Goal: Check status: Check status

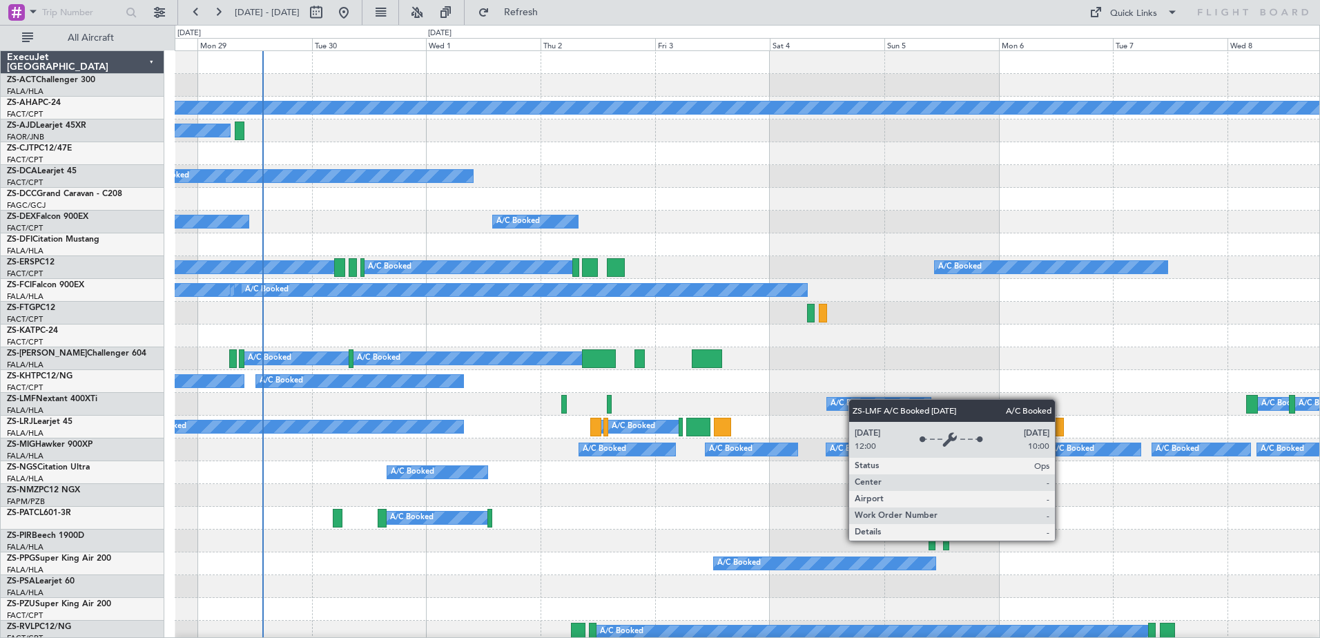
click at [879, 404] on div "Planned Maint A/C Booked A/C Booked A/C Booked A/C Booked A/C Booked A/C Booked…" at bounding box center [747, 643] width 1145 height 1185
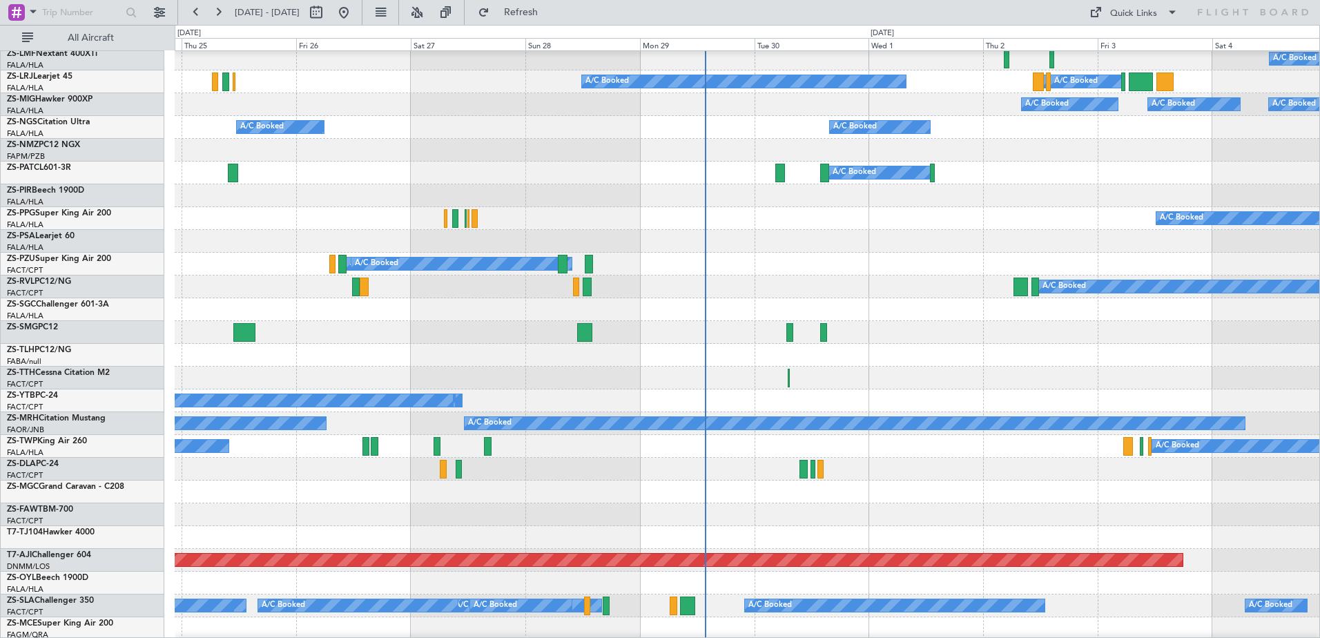
scroll to position [483, 0]
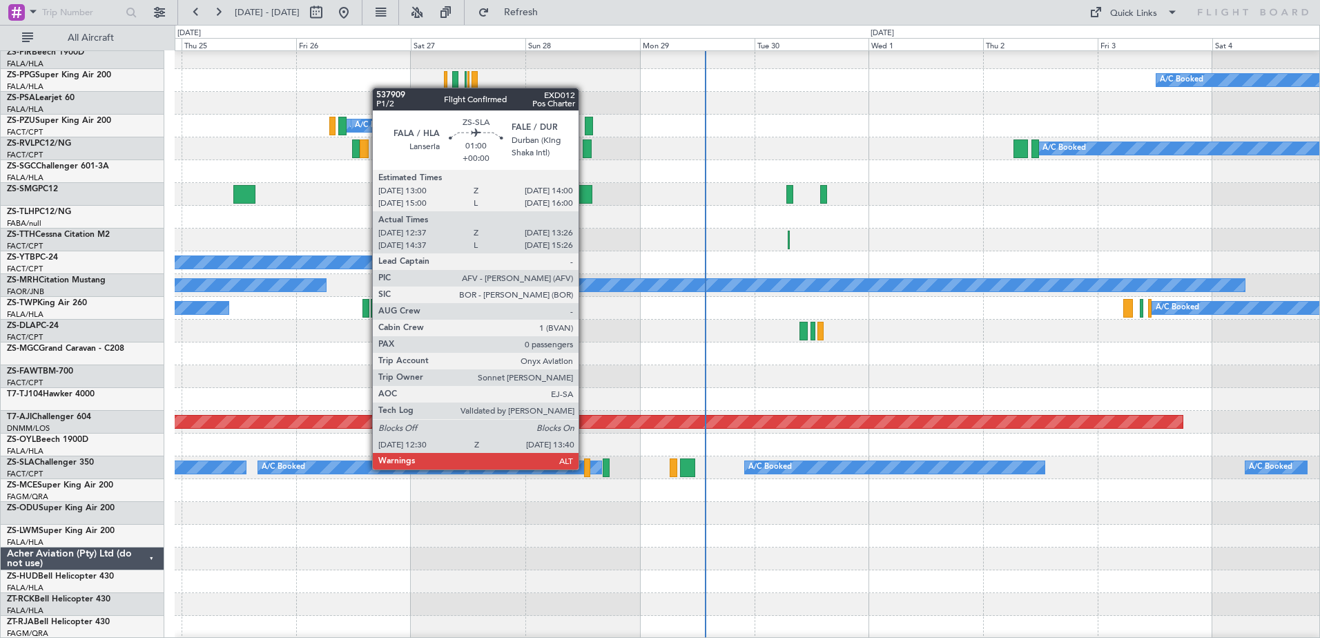
click at [585, 468] on div at bounding box center [587, 467] width 6 height 19
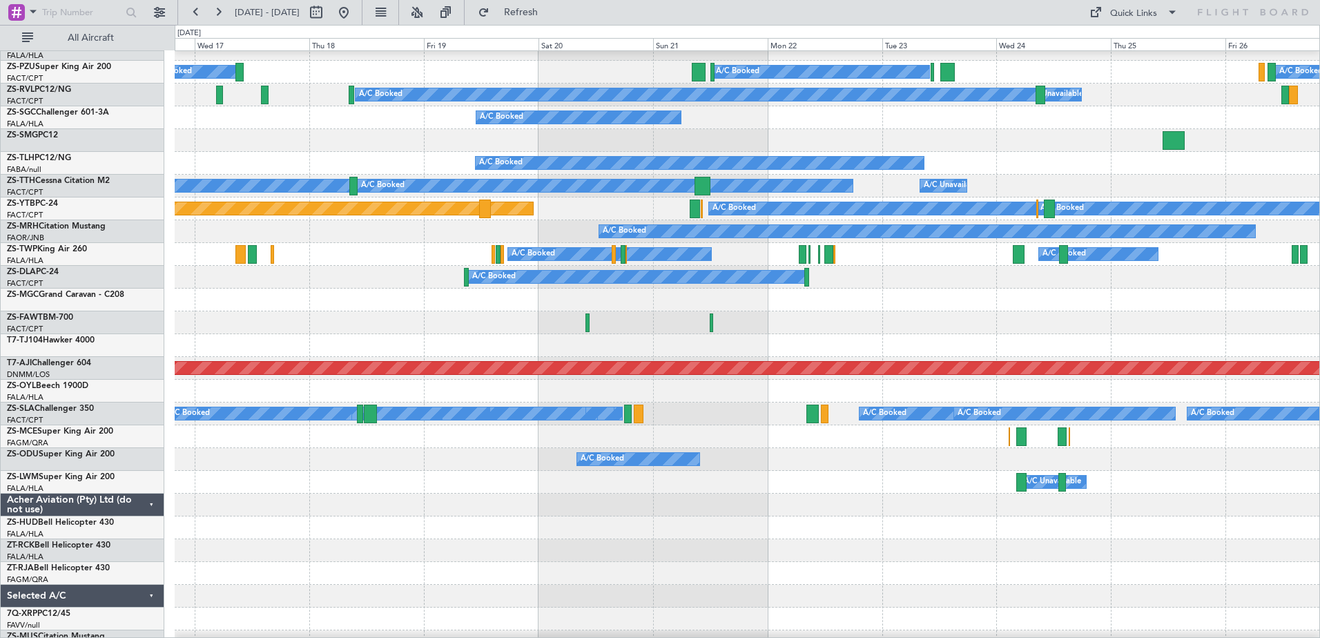
click at [1270, 552] on div at bounding box center [747, 550] width 1145 height 23
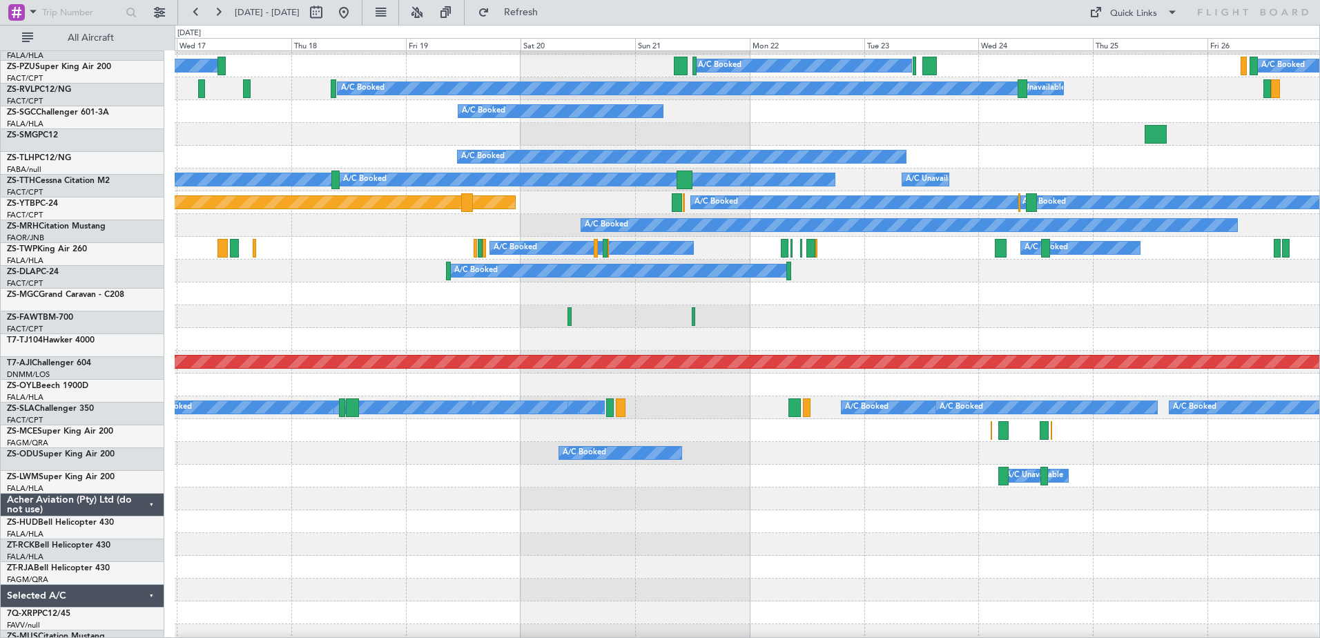
scroll to position [543, 0]
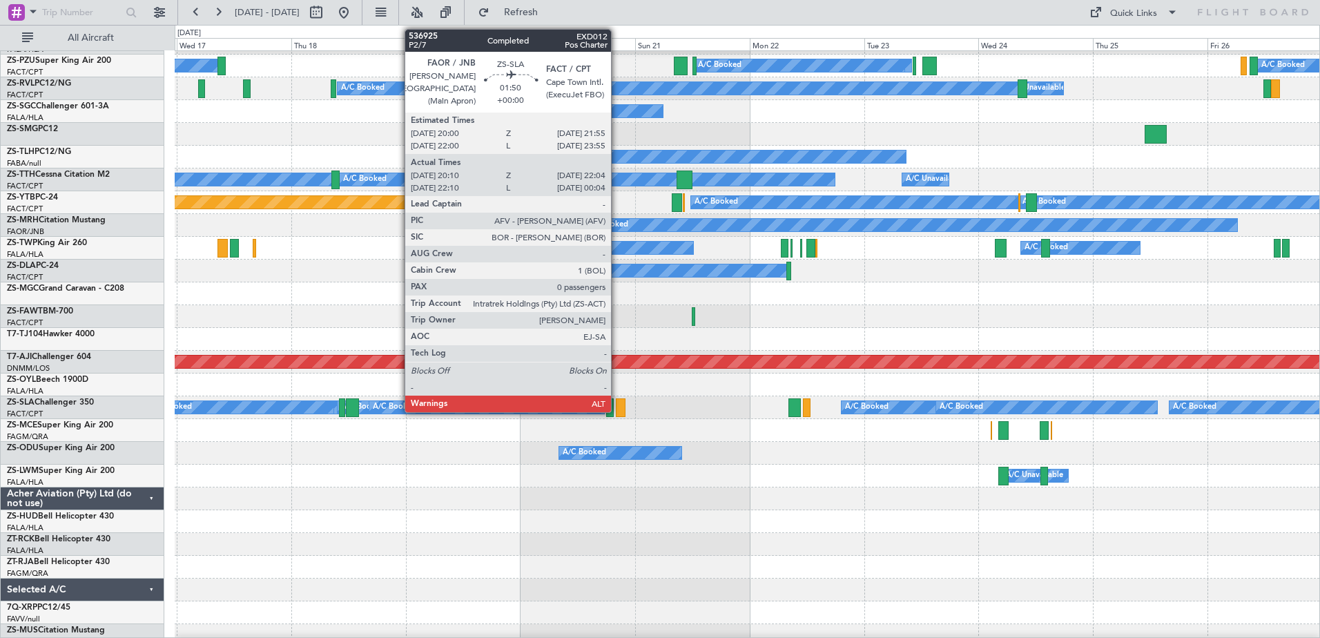
click at [617, 410] on div at bounding box center [621, 407] width 10 height 19
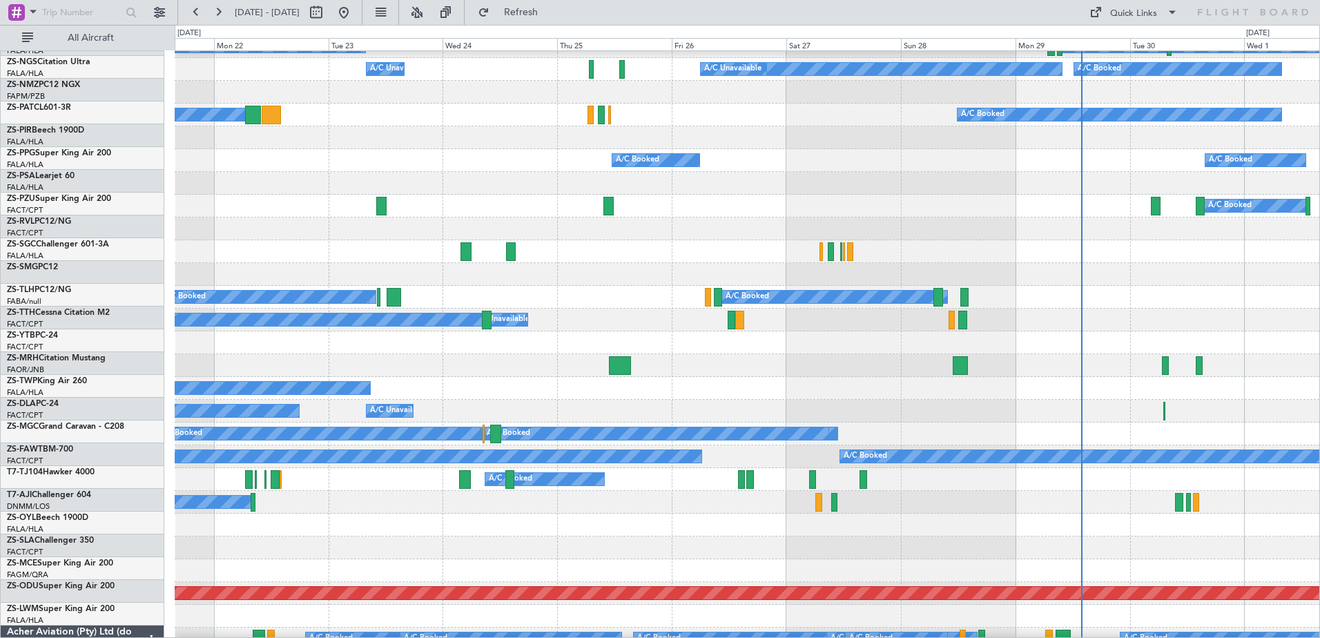
scroll to position [307, 0]
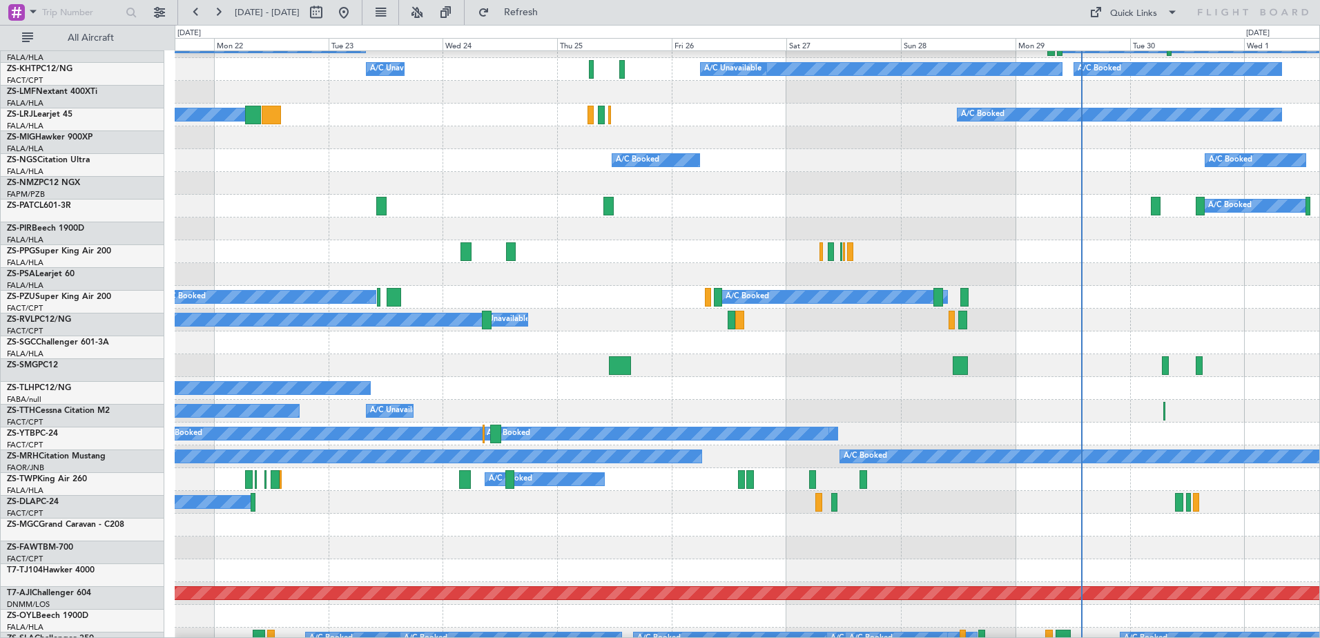
click at [476, 543] on div at bounding box center [747, 547] width 1145 height 23
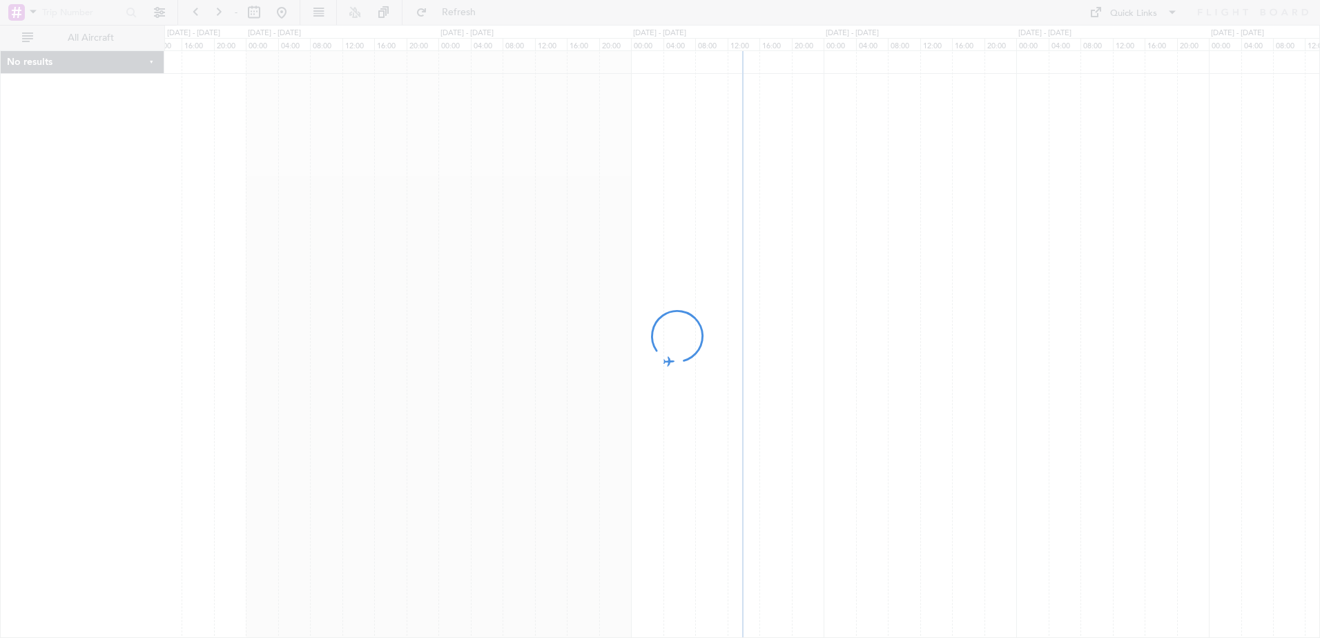
drag, startPoint x: 1116, startPoint y: 278, endPoint x: 1020, endPoint y: 311, distance: 102.4
click at [1020, 311] on div at bounding box center [660, 319] width 1320 height 638
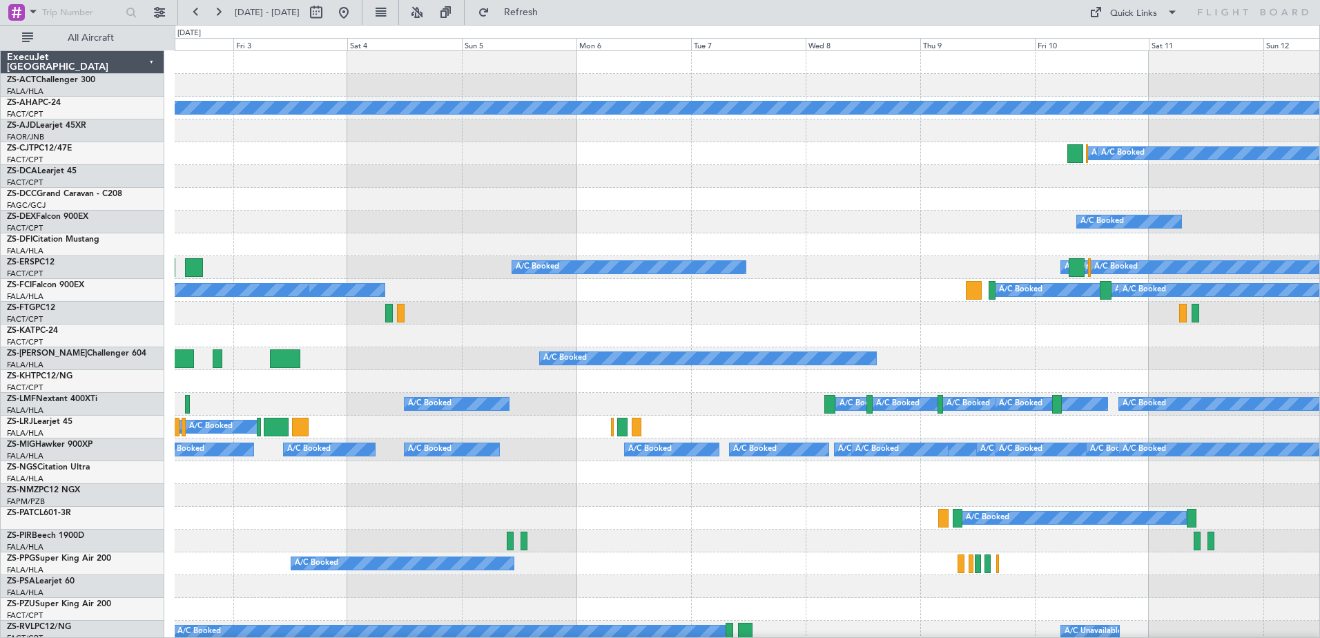
click at [712, 419] on div "A/C Booked A/C Booked A/C Booked A/C Booked" at bounding box center [747, 427] width 1145 height 23
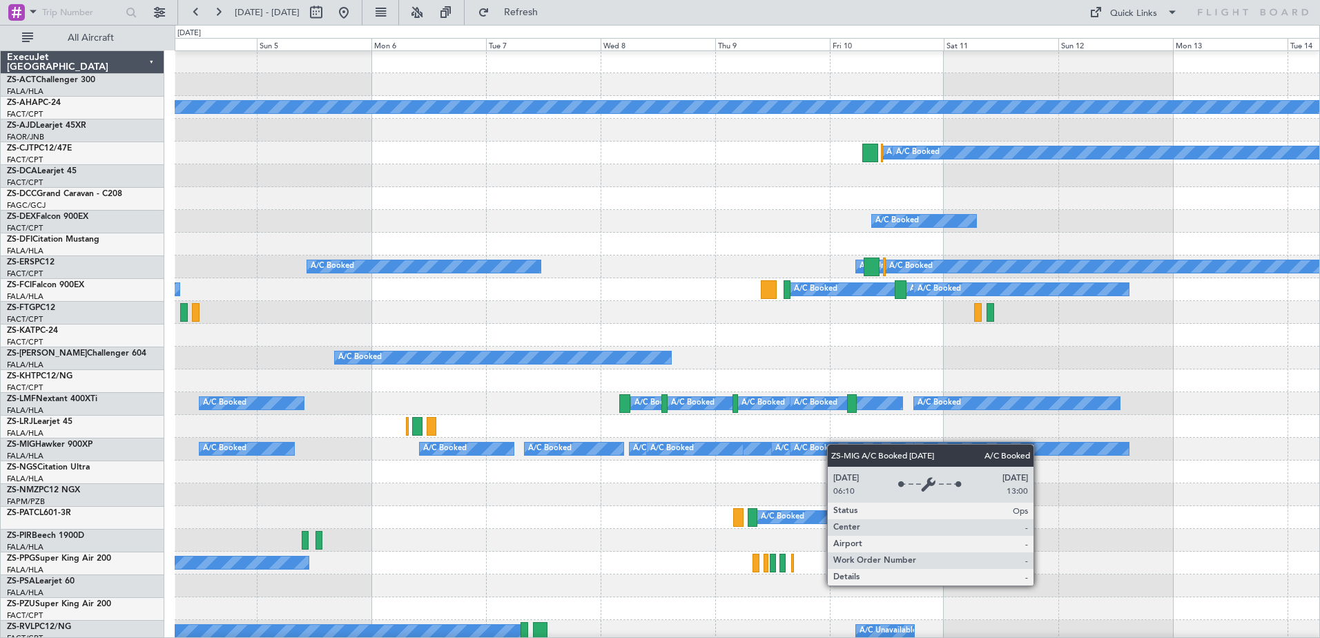
click at [140, 459] on div "Planned Maint A/C Booked A/C Booked A/C Booked A/C Booked A/C Booked A/C Unavai…" at bounding box center [660, 331] width 1320 height 613
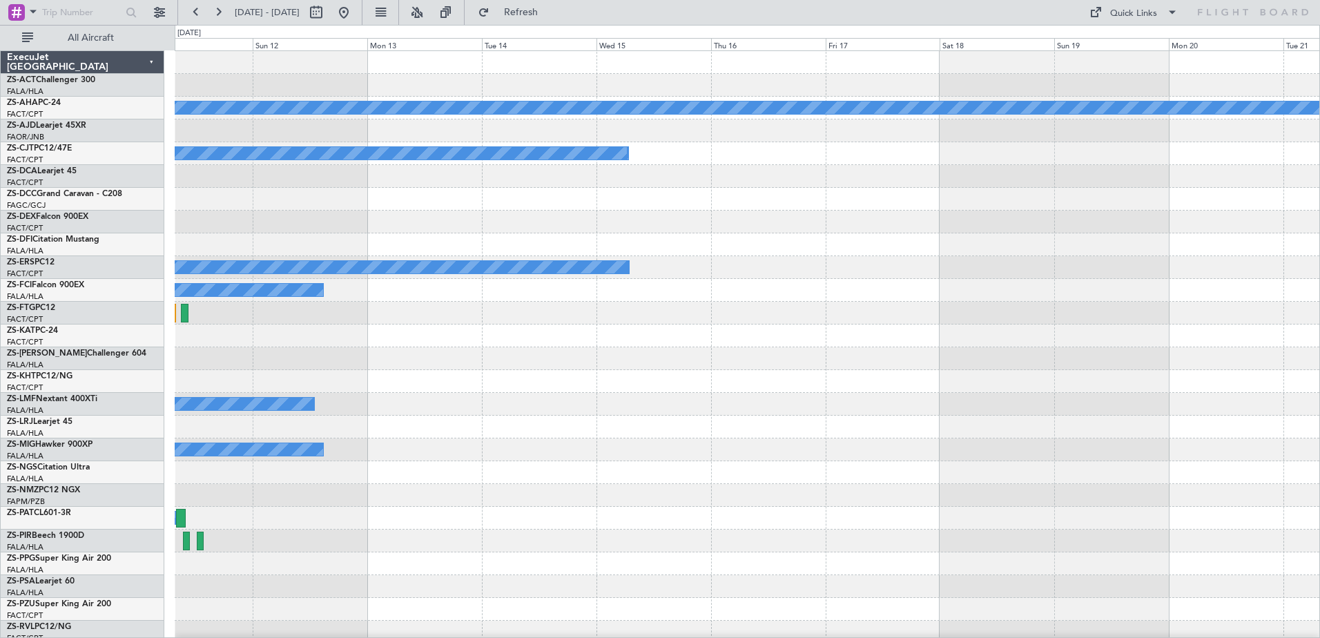
click at [309, 465] on div at bounding box center [747, 472] width 1145 height 23
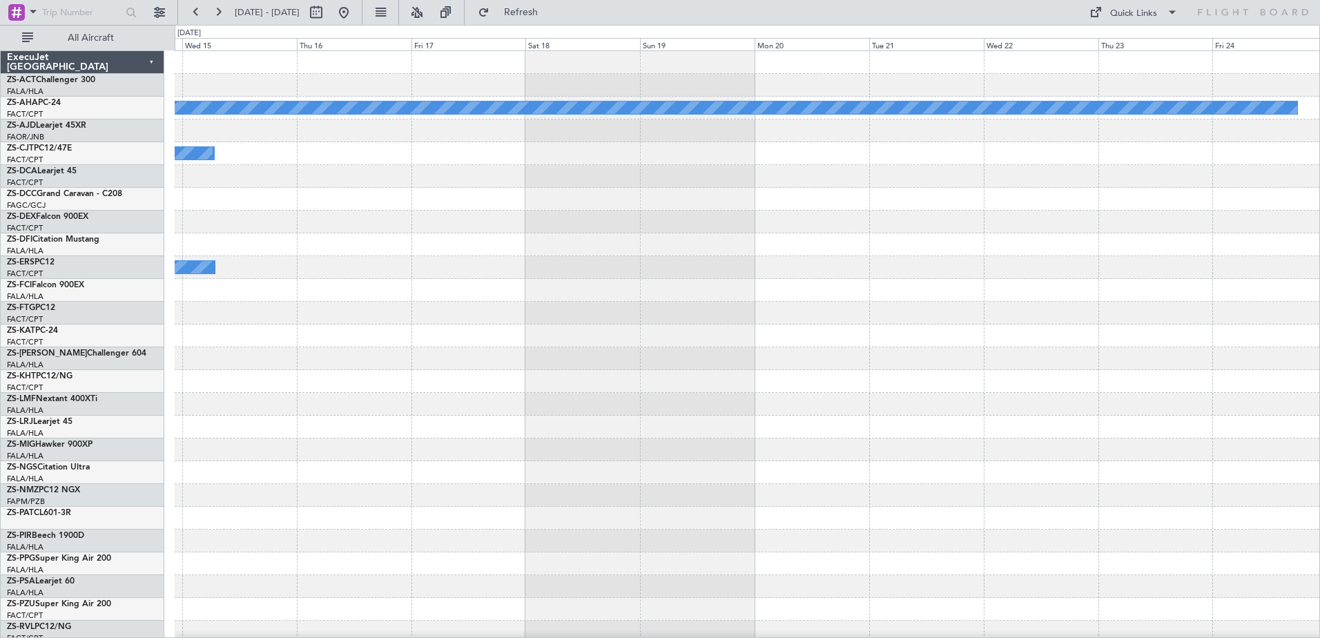
click at [641, 461] on div at bounding box center [747, 472] width 1145 height 23
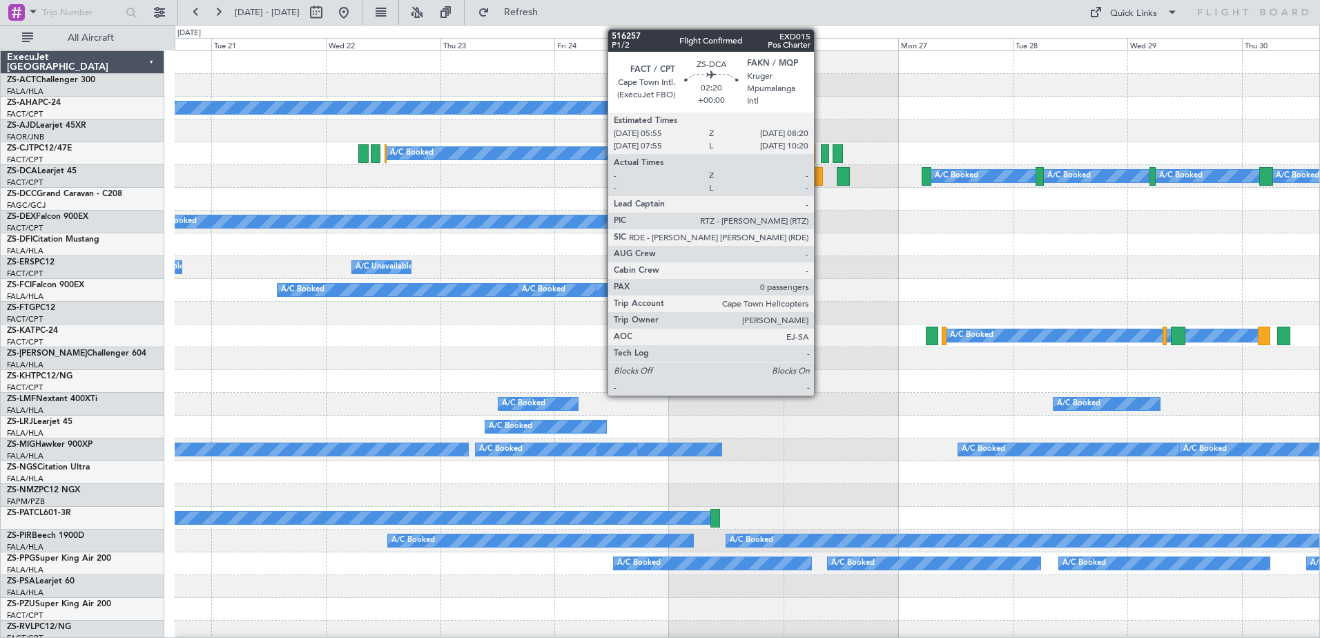
click at [819, 182] on div at bounding box center [817, 176] width 12 height 19
